Goal: Information Seeking & Learning: Find specific fact

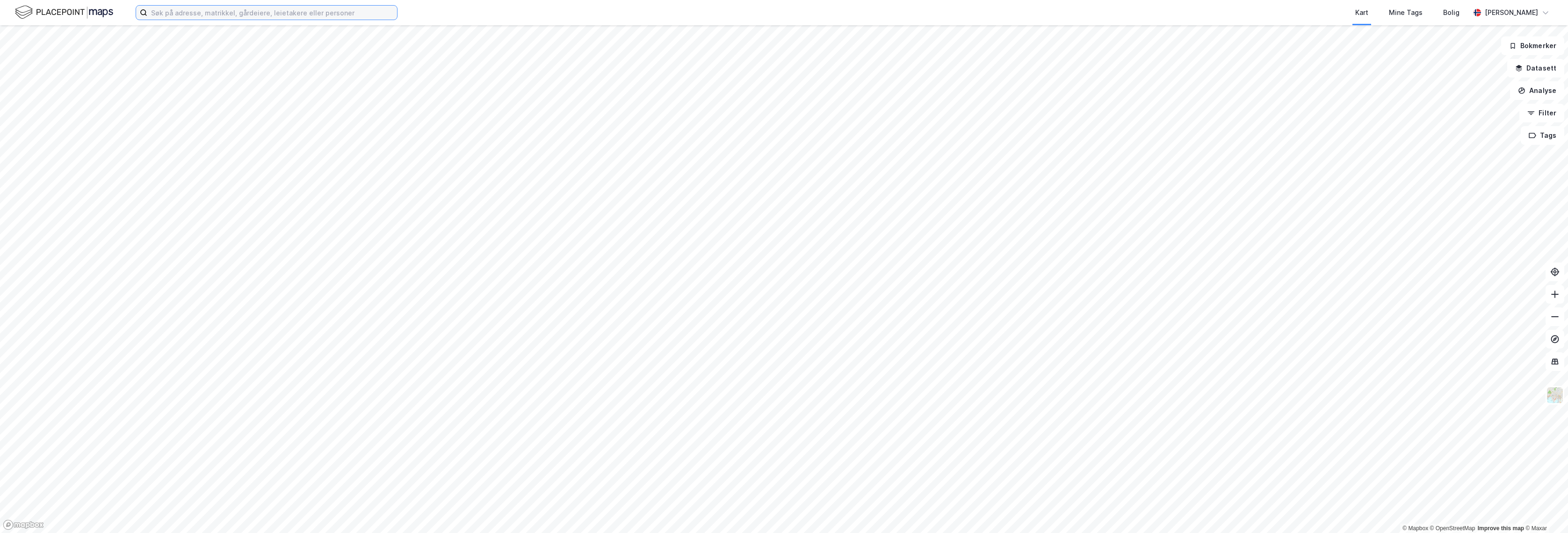
click at [281, 13] on input at bounding box center [271, 12] width 250 height 14
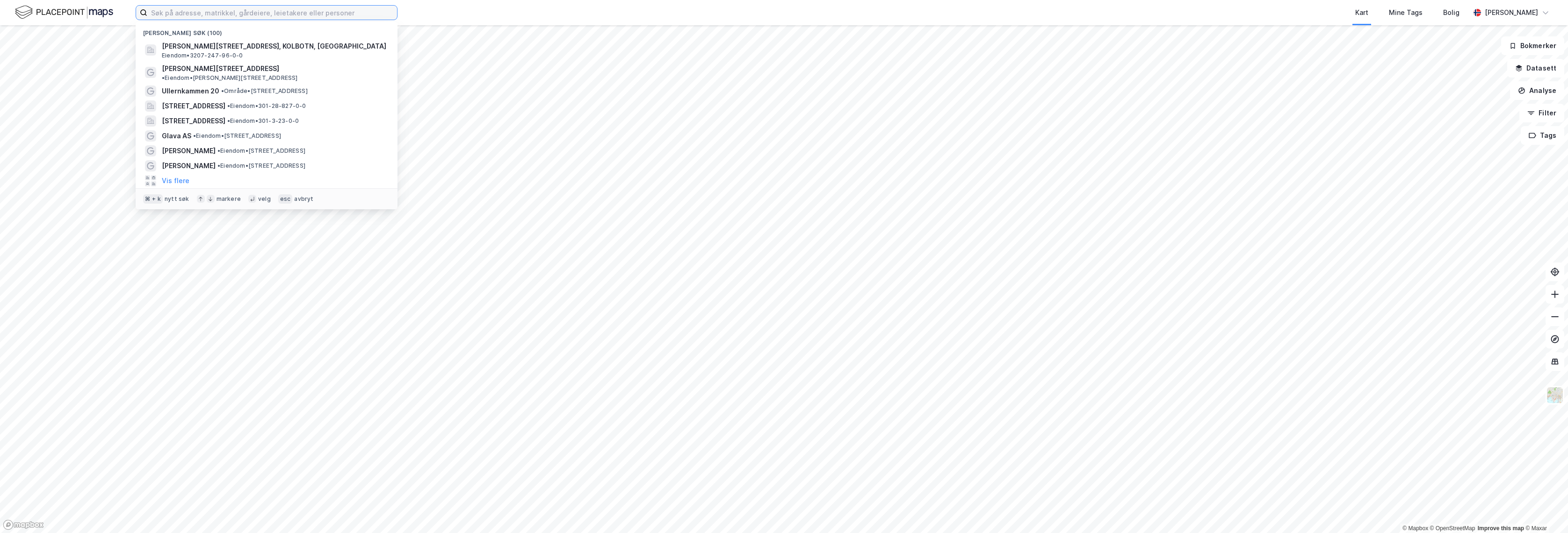
paste input "[STREET_ADDRESS]"
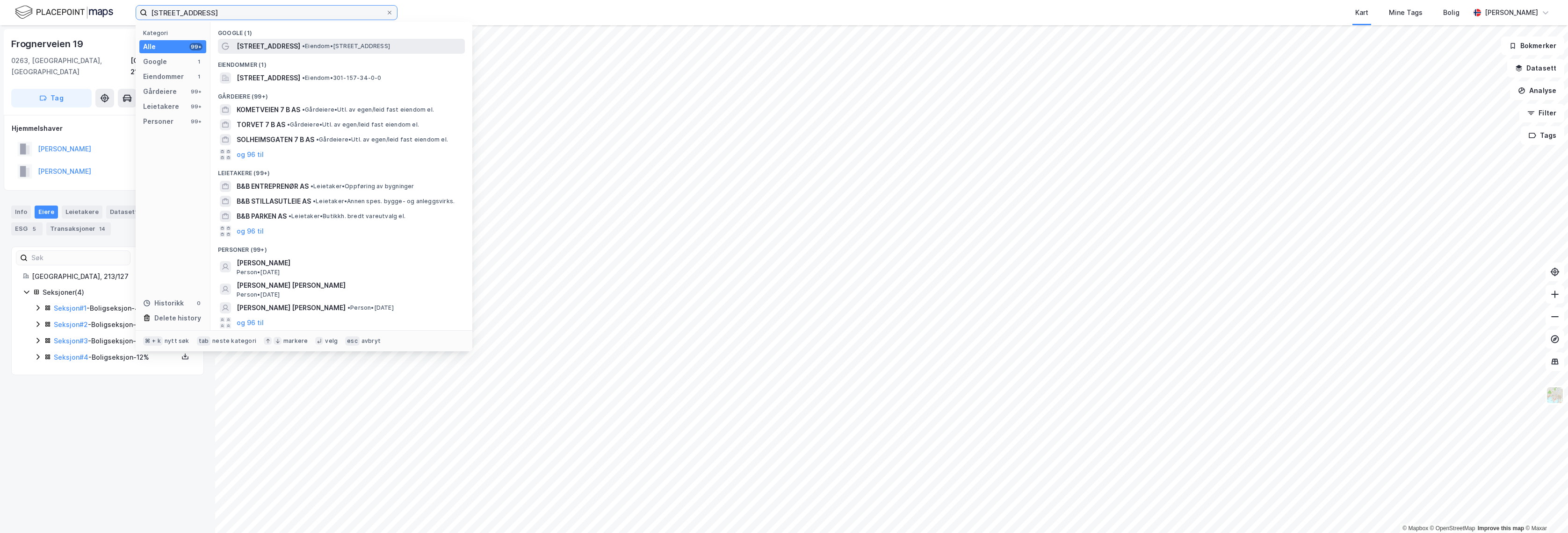
type input "[STREET_ADDRESS]"
click at [303, 46] on span "• Eiendom • [STREET_ADDRESS]" at bounding box center [345, 46] width 88 height 8
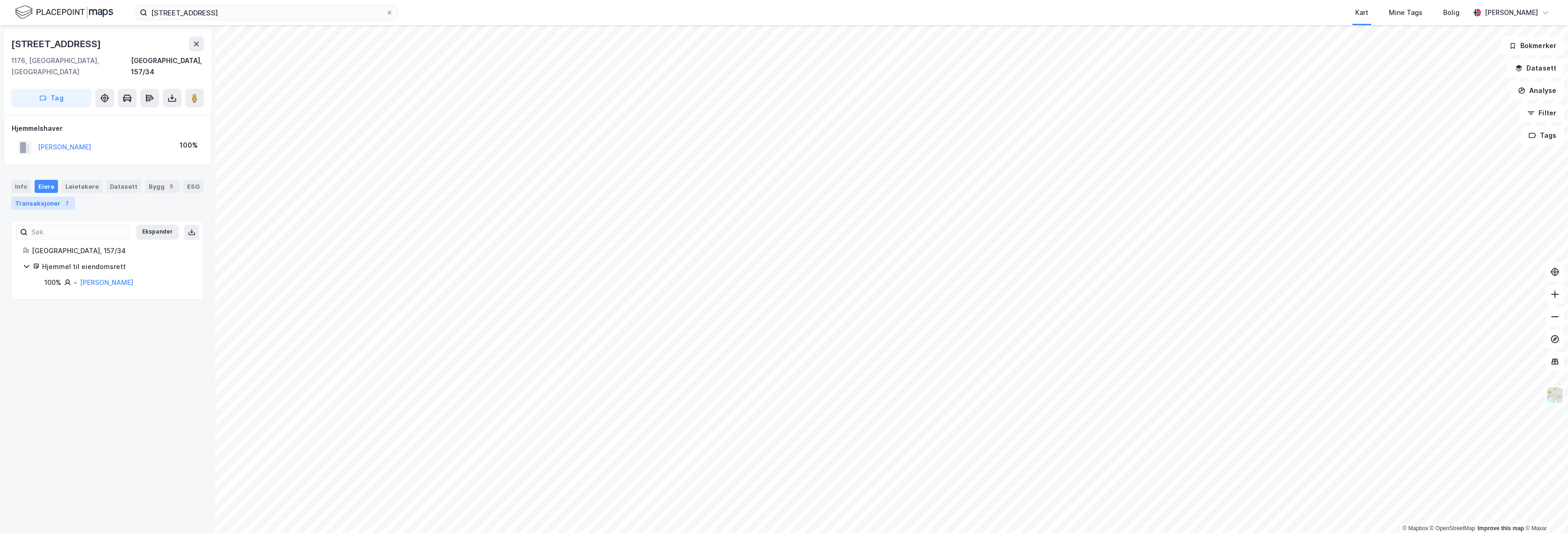
click at [63, 198] on div "7" at bounding box center [67, 203] width 9 height 9
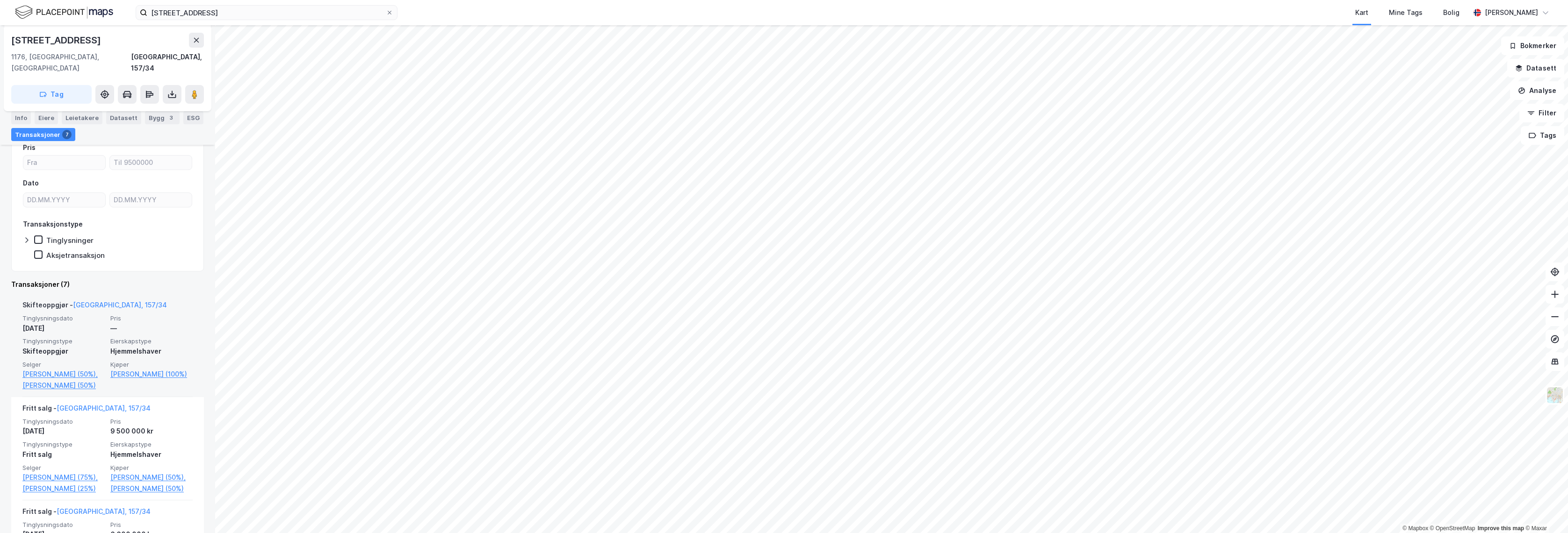
scroll to position [180, 0]
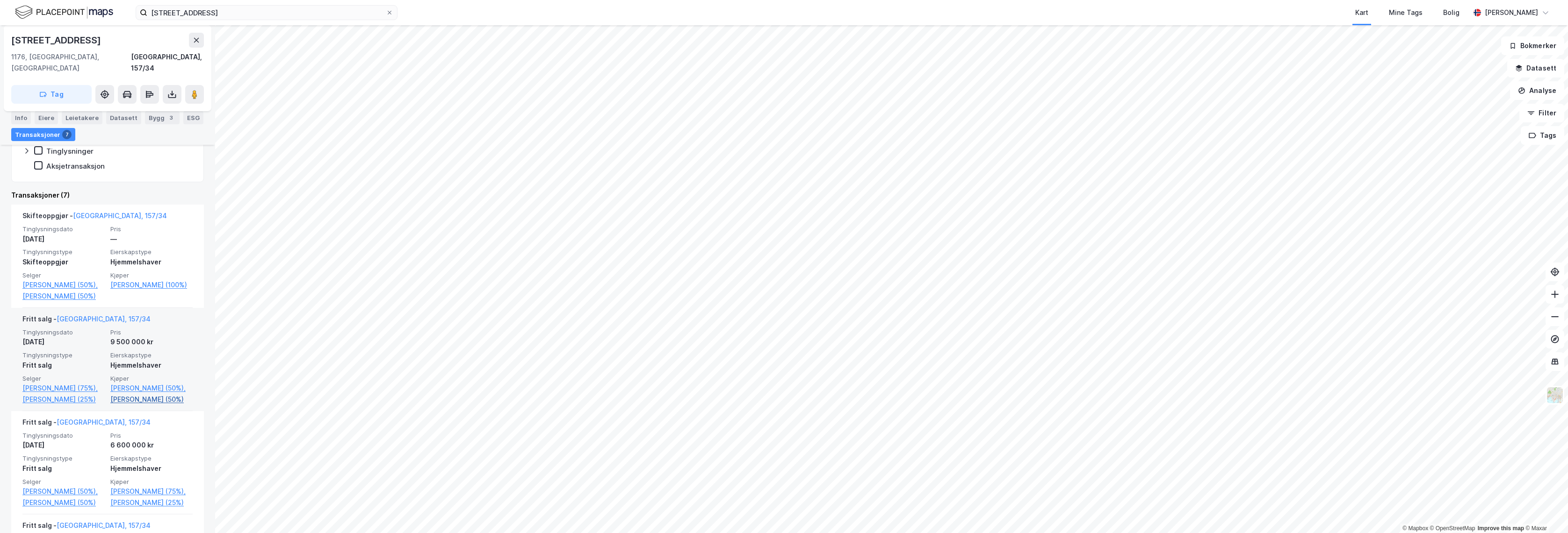
click at [148, 405] on link "[PERSON_NAME] (50%)" at bounding box center [151, 399] width 83 height 11
